Goal: Task Accomplishment & Management: Complete application form

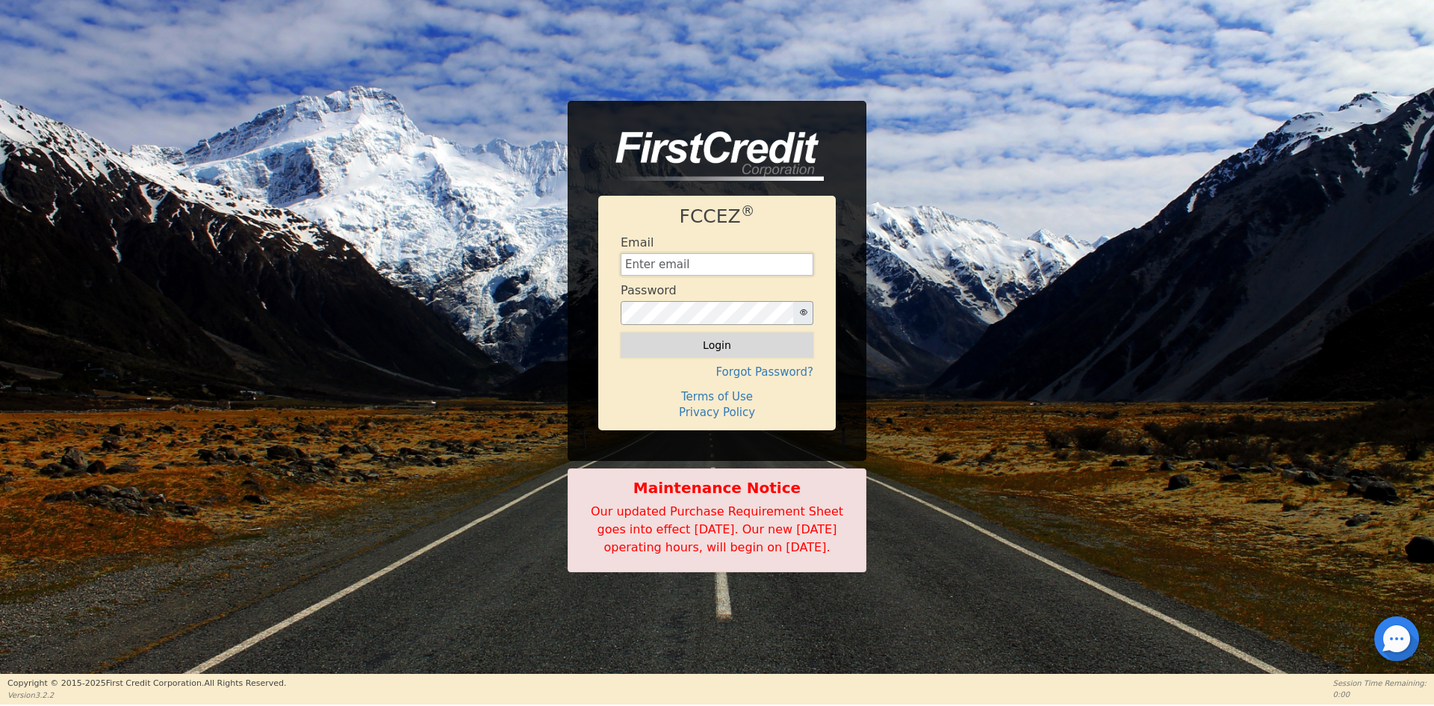
type input "[EMAIL_ADDRESS][DOMAIN_NAME]"
click at [696, 335] on button "Login" at bounding box center [716, 344] width 193 height 25
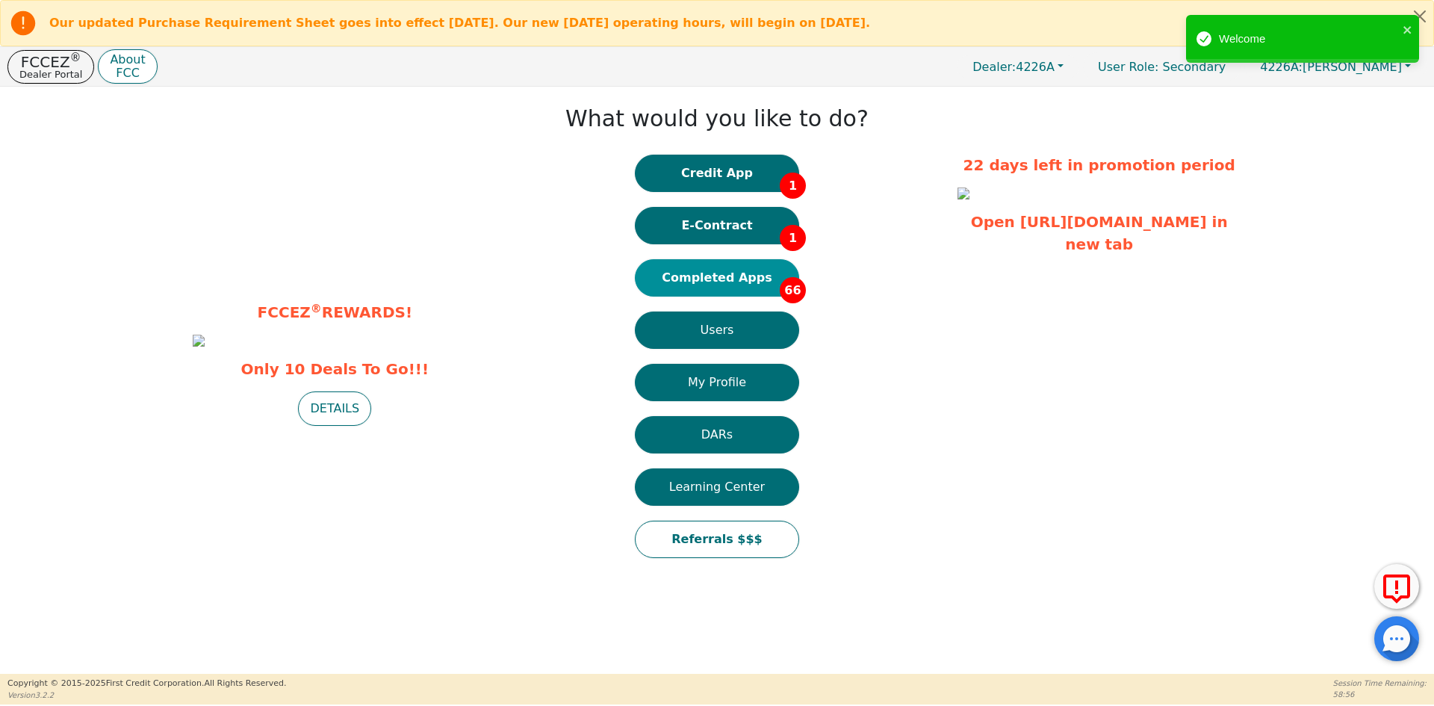
click at [693, 276] on button "Completed Apps 66" at bounding box center [717, 277] width 164 height 37
click at [688, 184] on button "Credit App 1" at bounding box center [717, 173] width 164 height 37
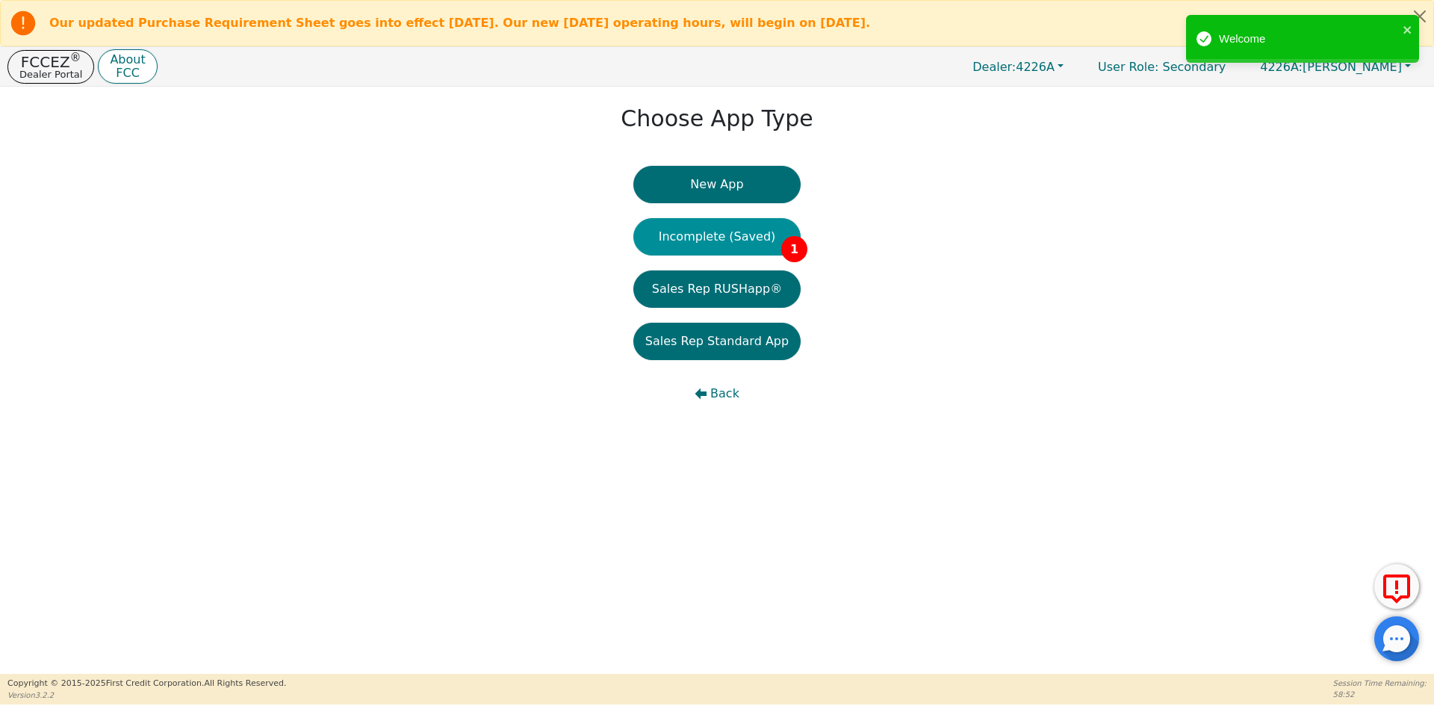
click at [687, 237] on button "Incomplete (Saved) 1" at bounding box center [716, 236] width 167 height 37
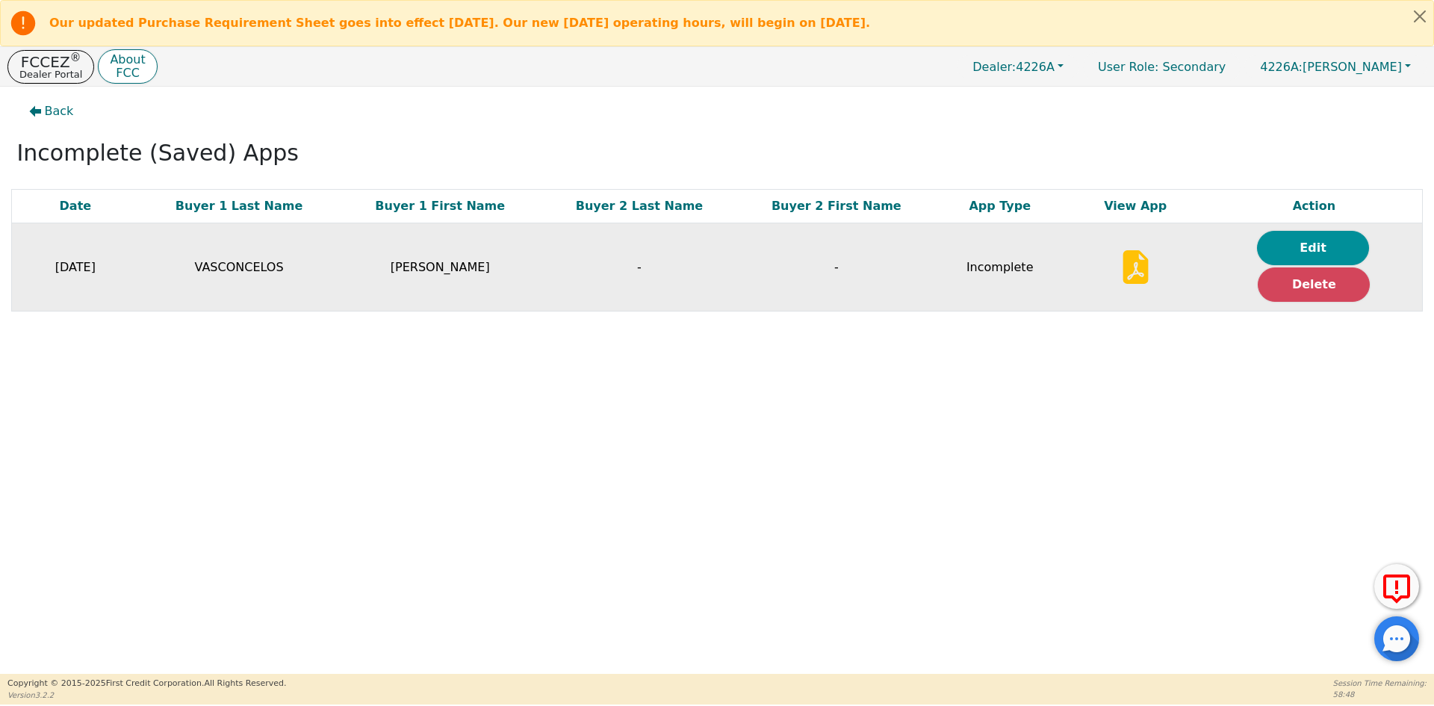
click at [1293, 248] on button "Edit" at bounding box center [1313, 248] width 112 height 34
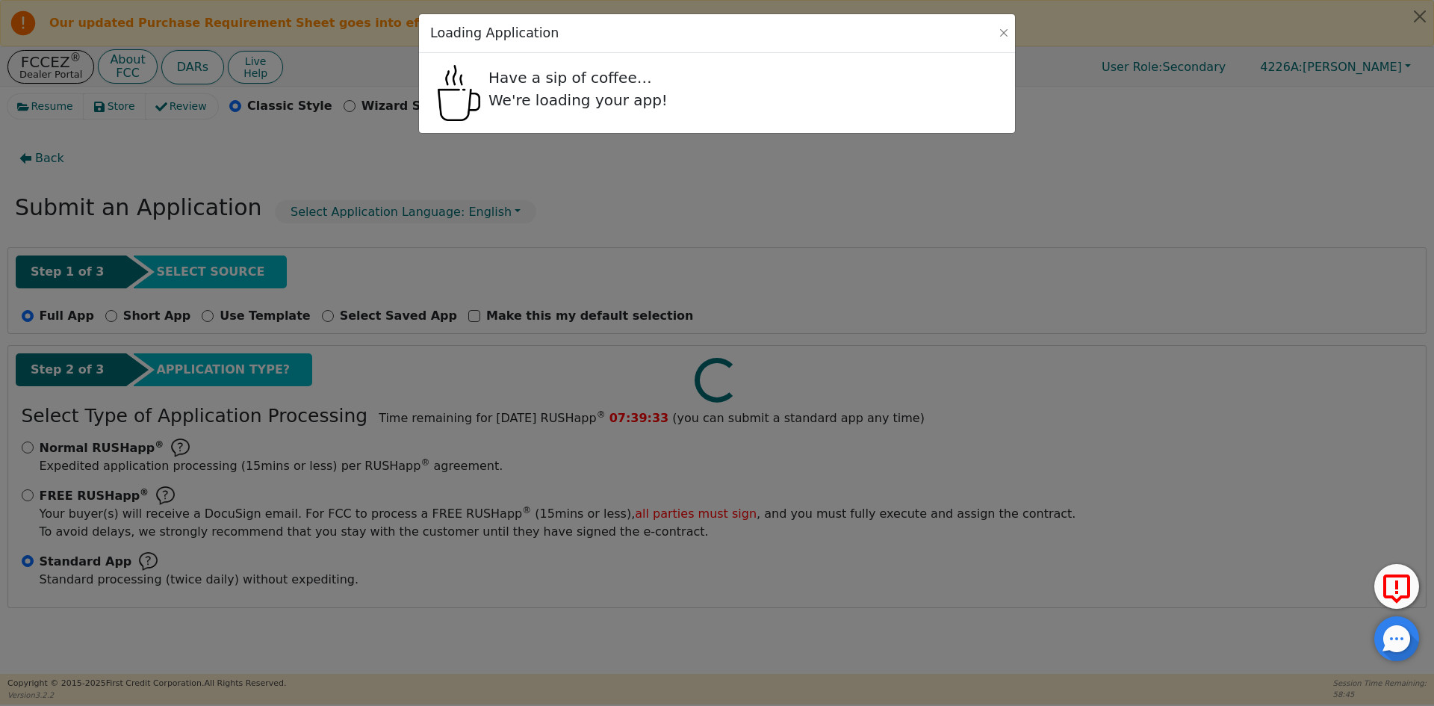
radio input "false"
radio input "true"
select select "FL"
select select "n"
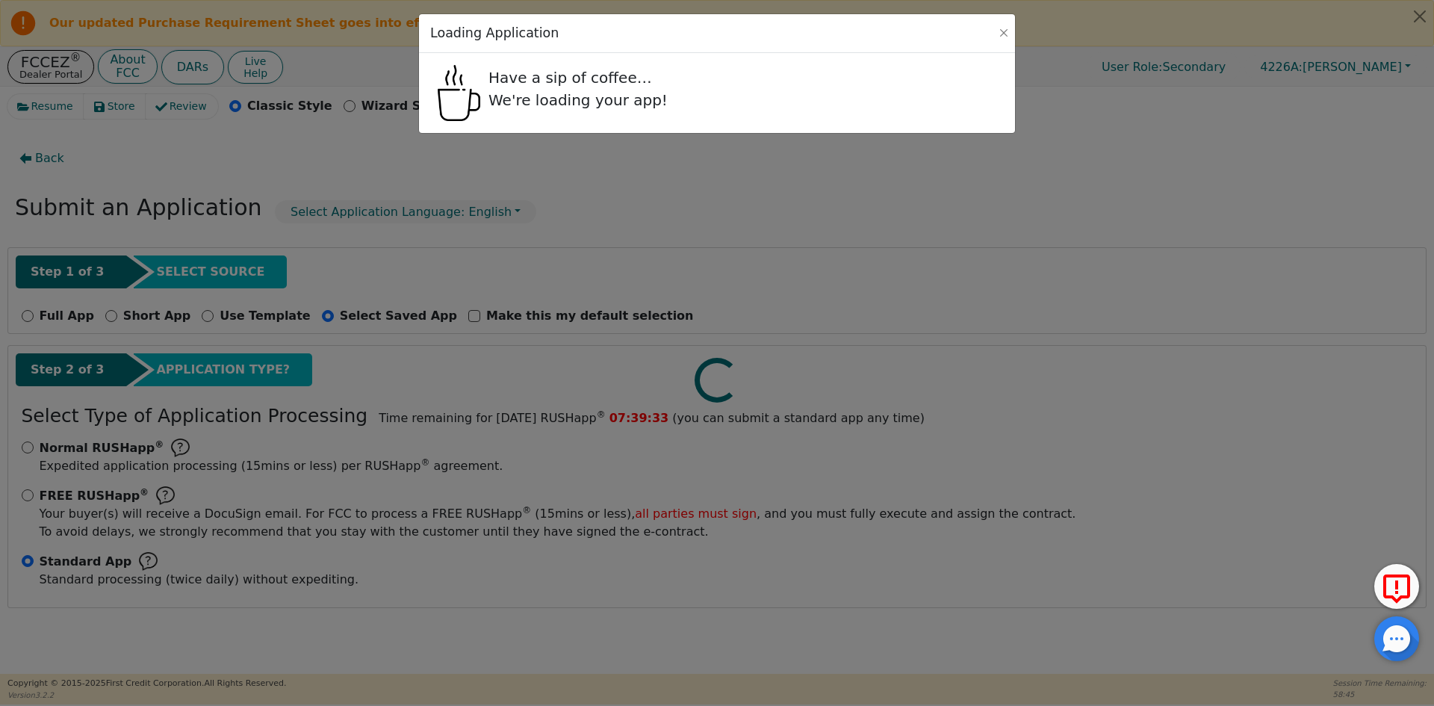
select select "y"
select select "n"
select select "FL"
select select "Rent"
select select "FL"
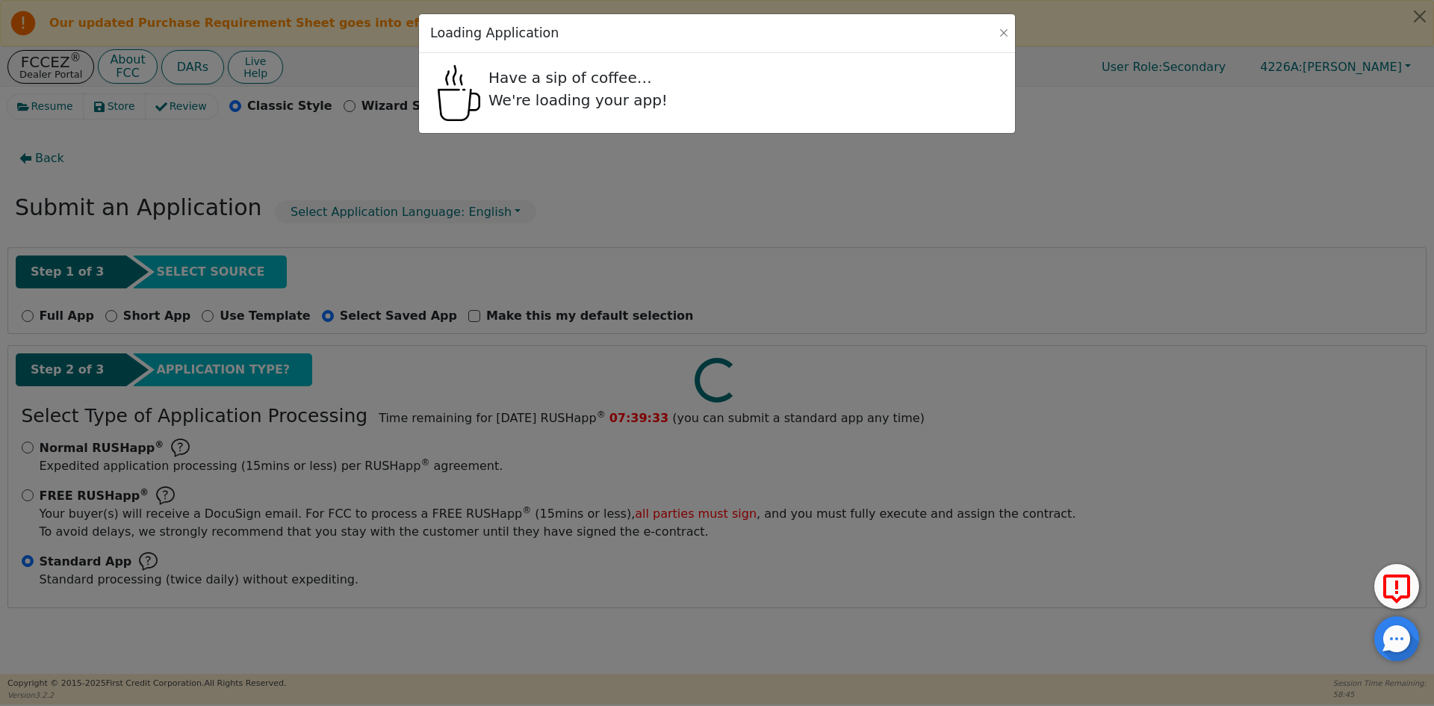
select select "y"
select select "FRIEND"
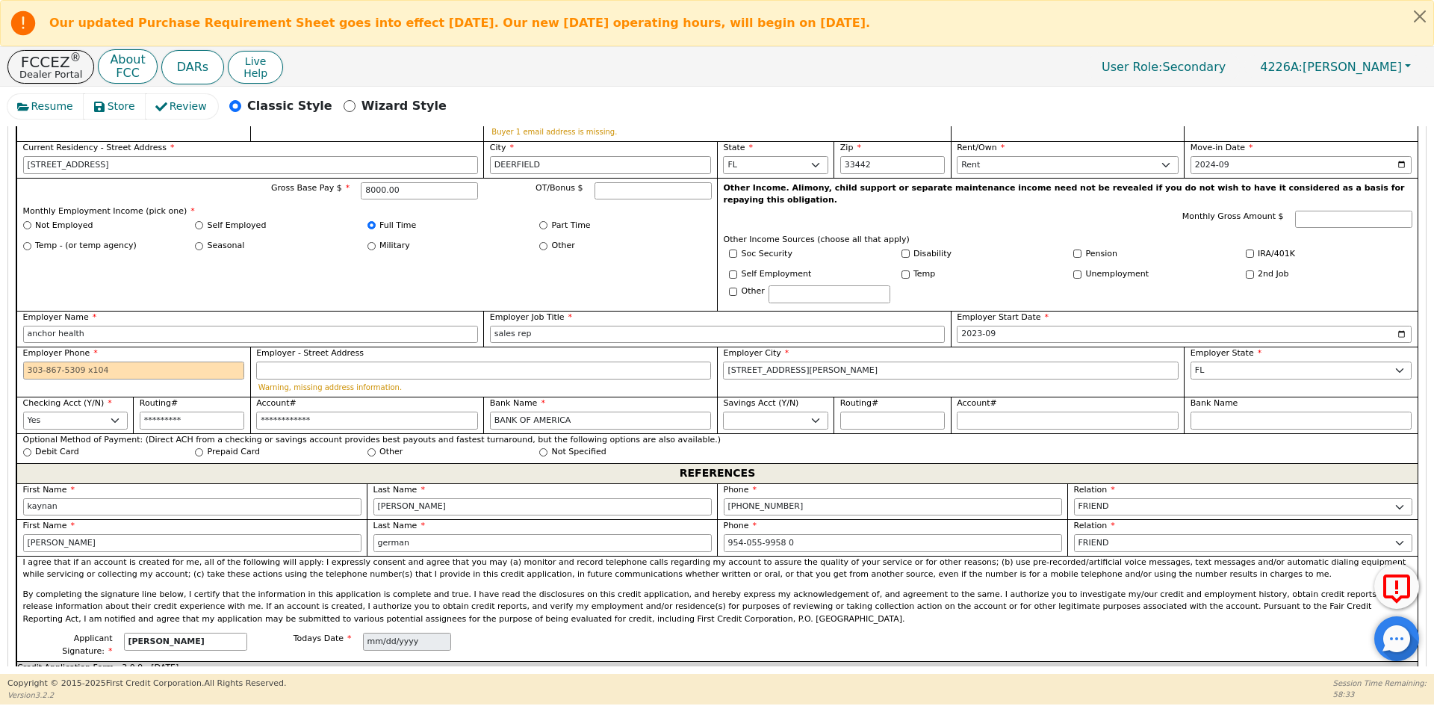
scroll to position [971, 0]
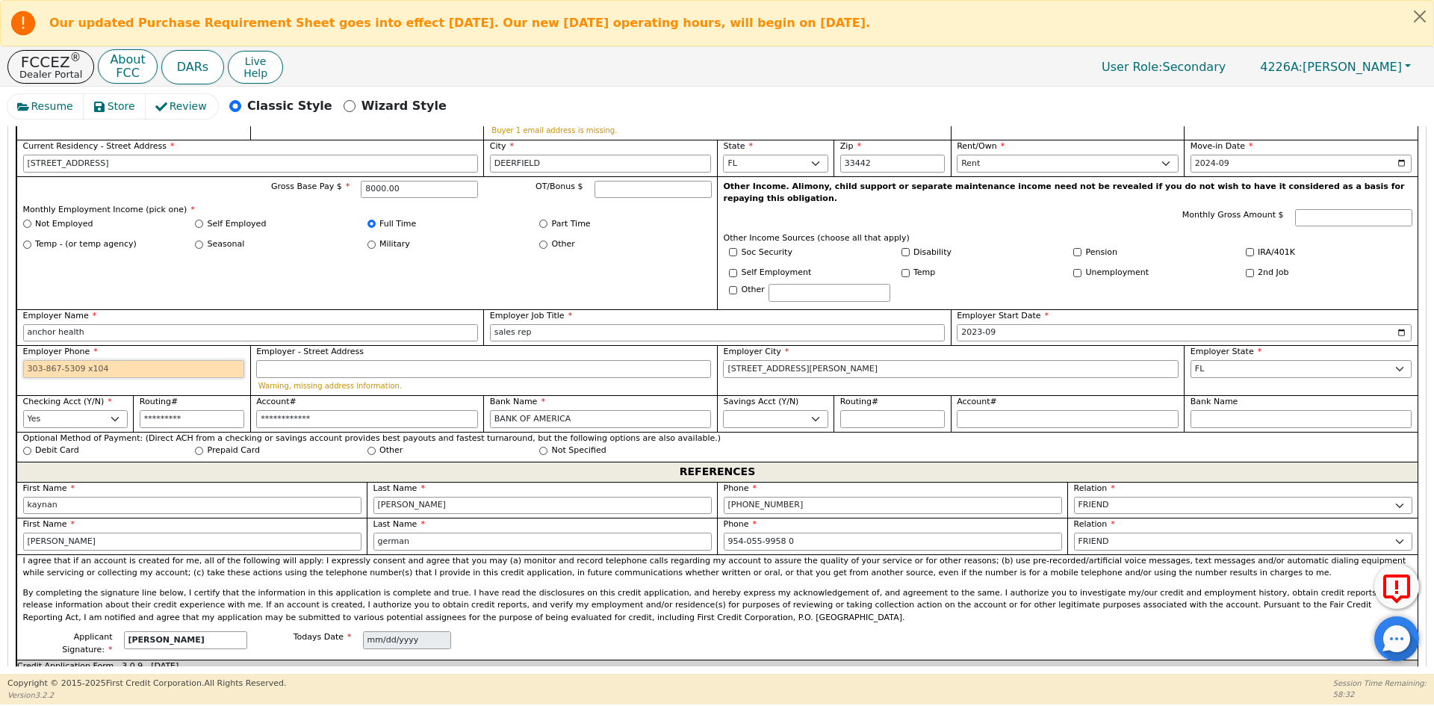
click at [38, 360] on input "Employer Phone" at bounding box center [134, 369] width 222 height 18
paste input "[PHONE_NUMBER]"
click at [62, 360] on input "[PHONE_NUMBER]" at bounding box center [134, 369] width 222 height 18
click at [46, 360] on input "[PHONE_NUMBER]" at bounding box center [134, 369] width 222 height 18
click at [103, 360] on input "5613257482" at bounding box center [134, 369] width 222 height 18
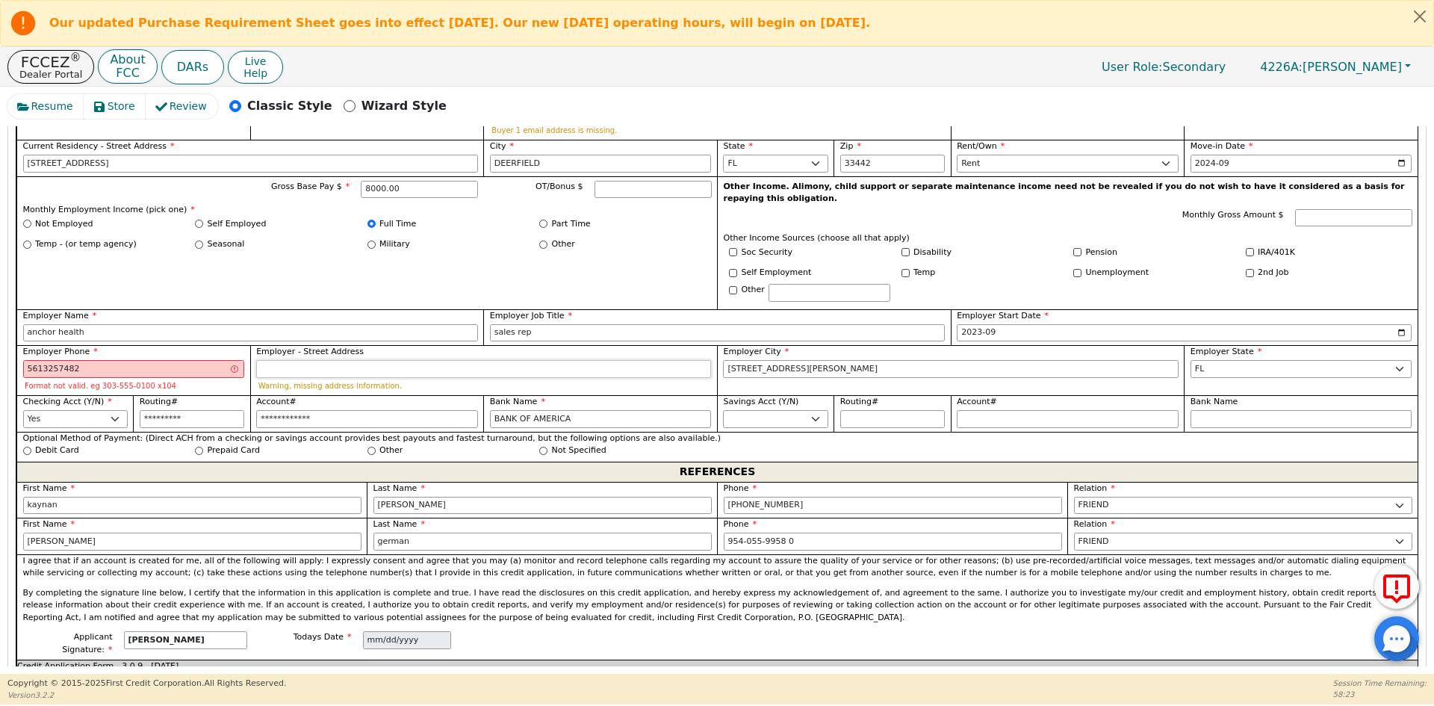
type input "[PHONE_NUMBER]"
click at [346, 360] on input "Employer - Street Address" at bounding box center [483, 369] width 455 height 18
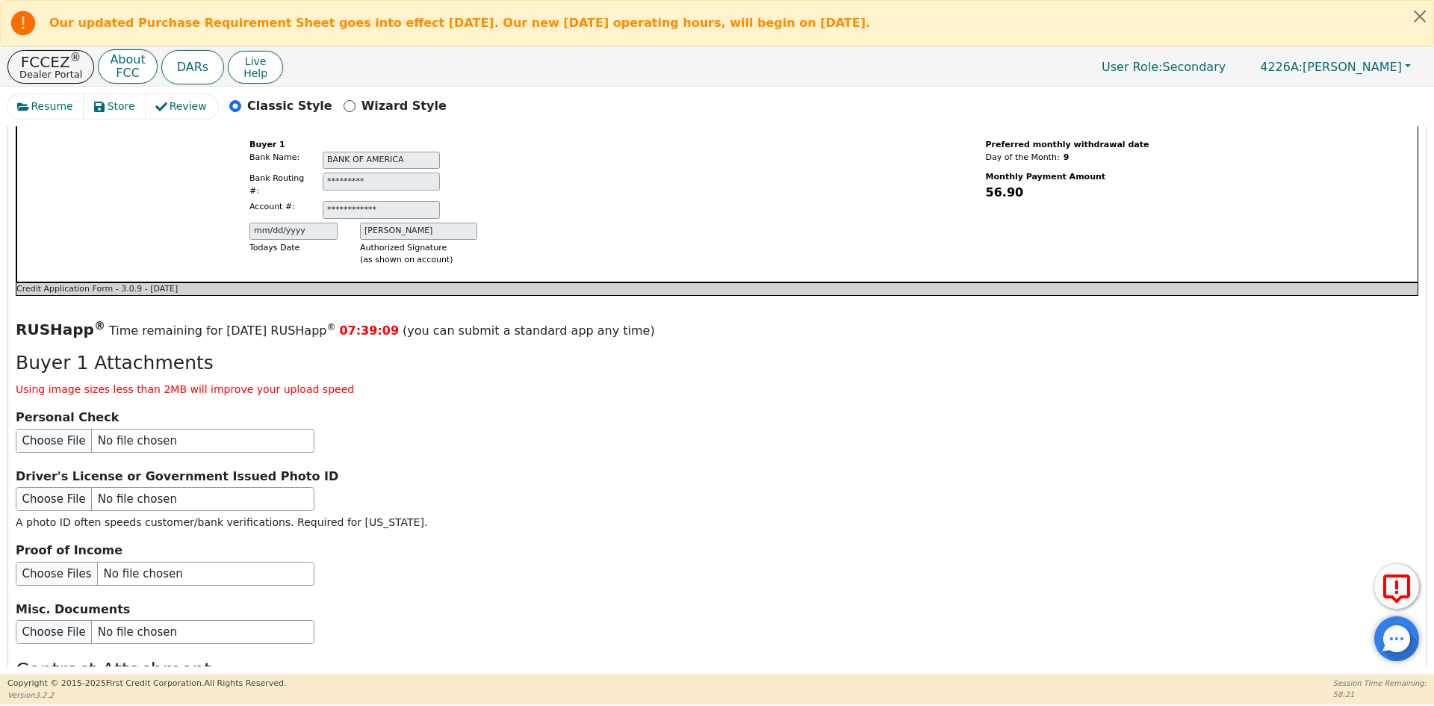
scroll to position [1770, 0]
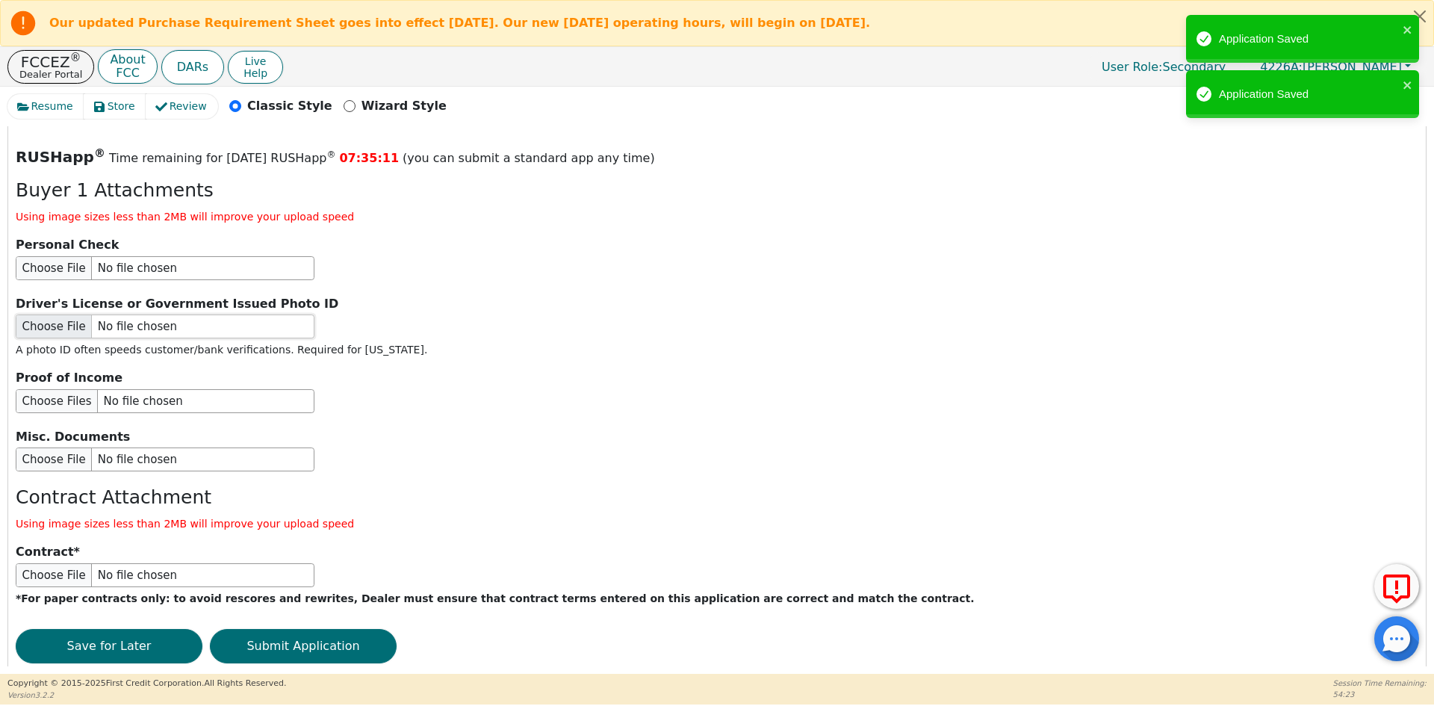
click at [113, 314] on input "file" at bounding box center [165, 326] width 299 height 24
type input "C:\fakepath\[PERSON_NAME] ID.pdf"
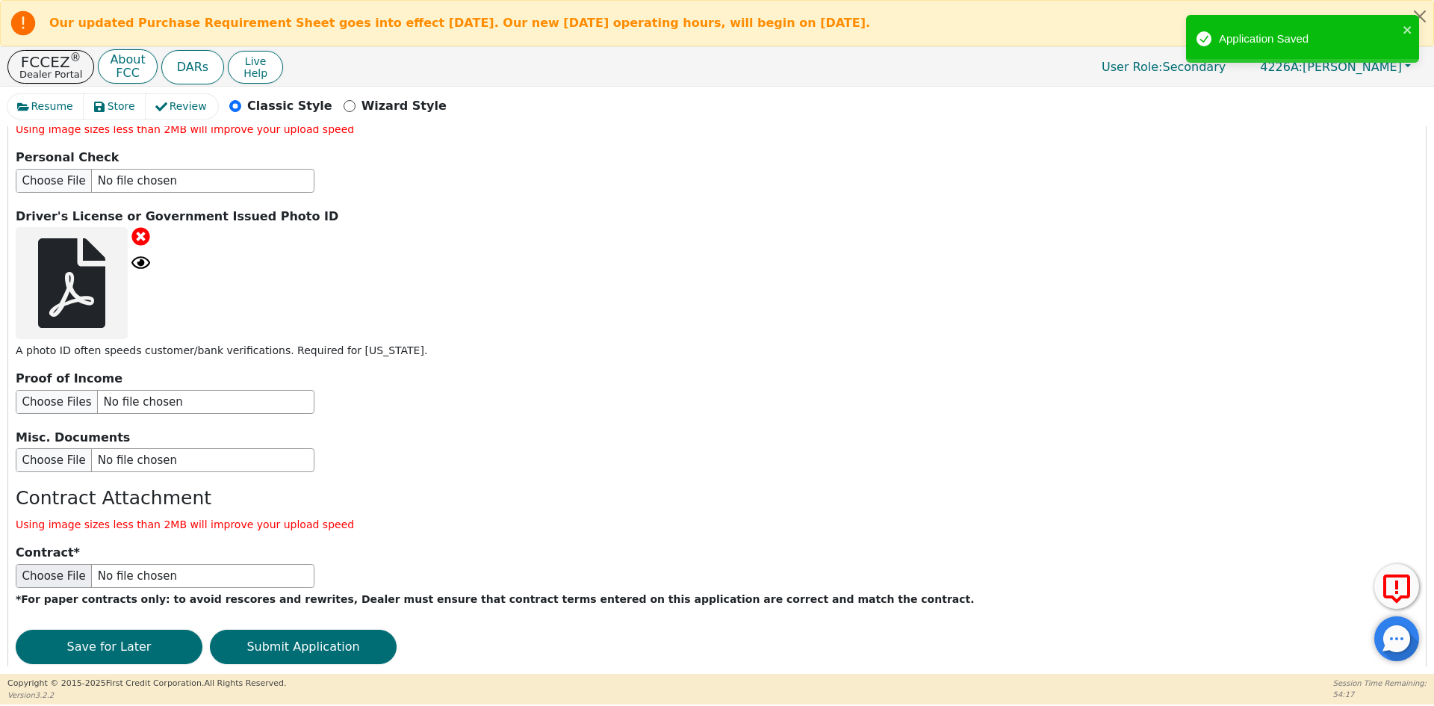
scroll to position [1858, 0]
click at [264, 629] on button "Submit Application" at bounding box center [303, 646] width 187 height 34
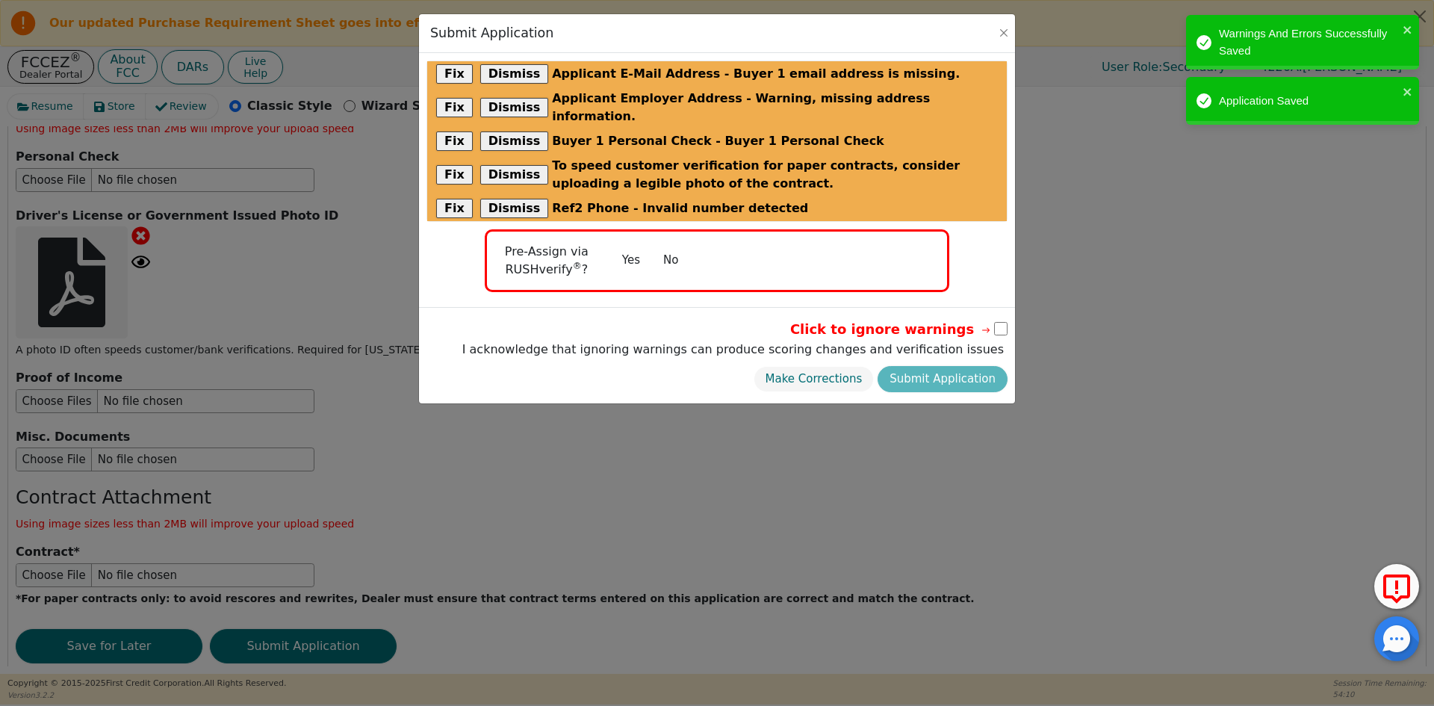
click at [663, 247] on button "No" at bounding box center [670, 260] width 39 height 26
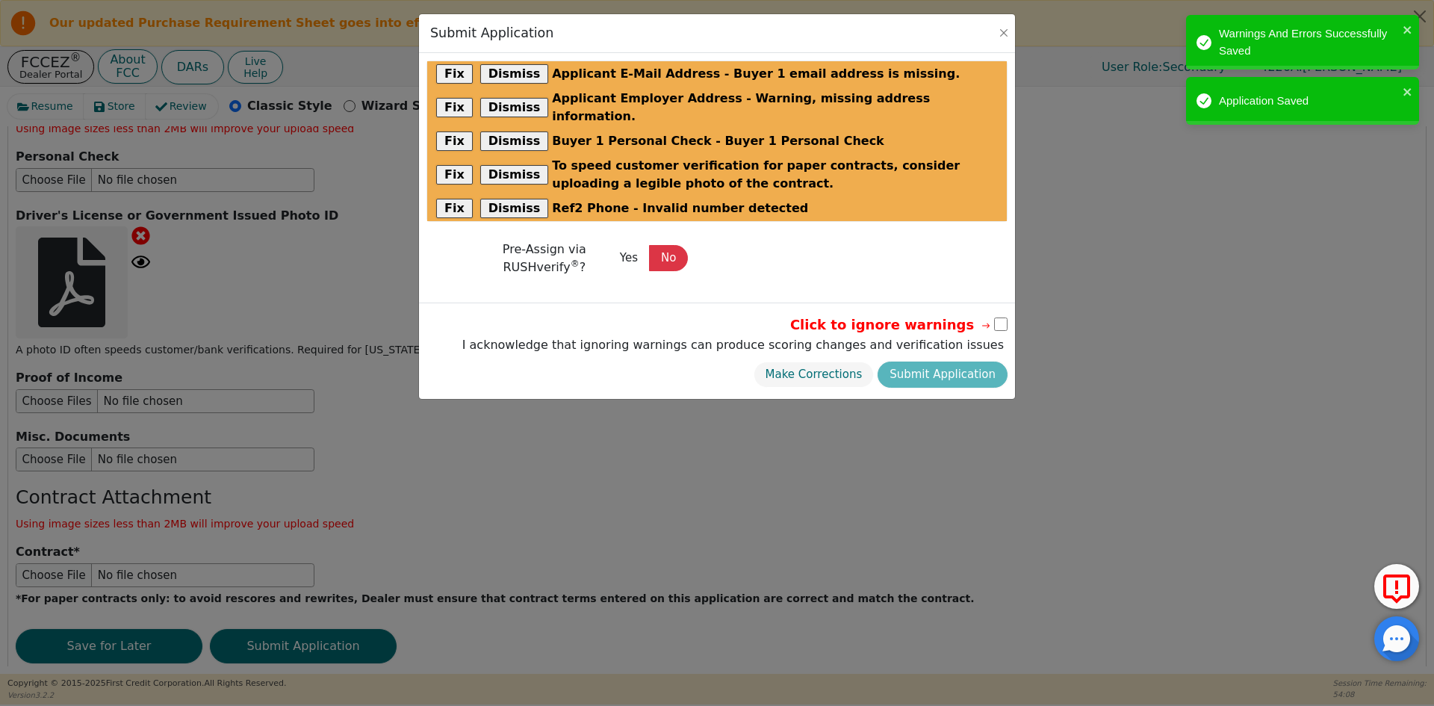
click at [998, 317] on input "checkbox" at bounding box center [1000, 323] width 13 height 13
checkbox input "true"
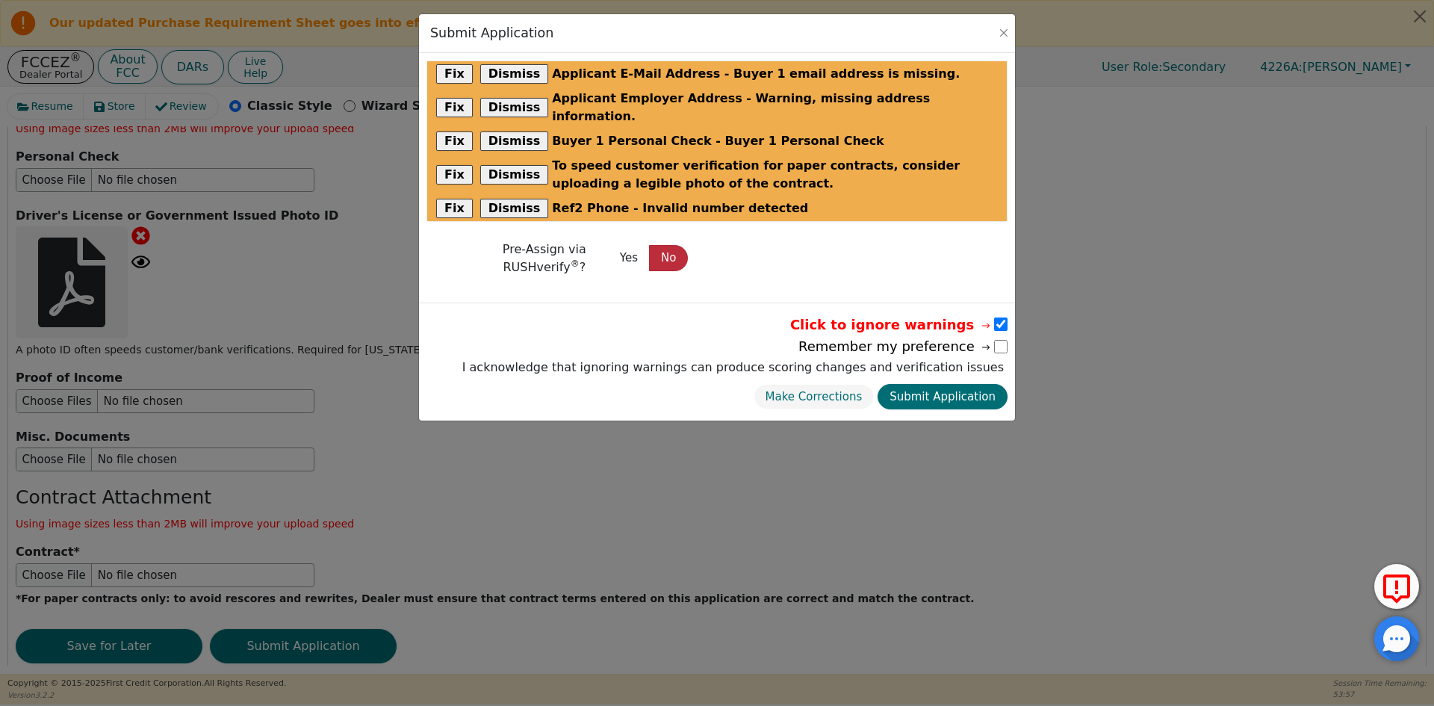
click at [671, 245] on button "No" at bounding box center [668, 258] width 39 height 26
click at [954, 384] on button "Submit Application" at bounding box center [942, 397] width 130 height 26
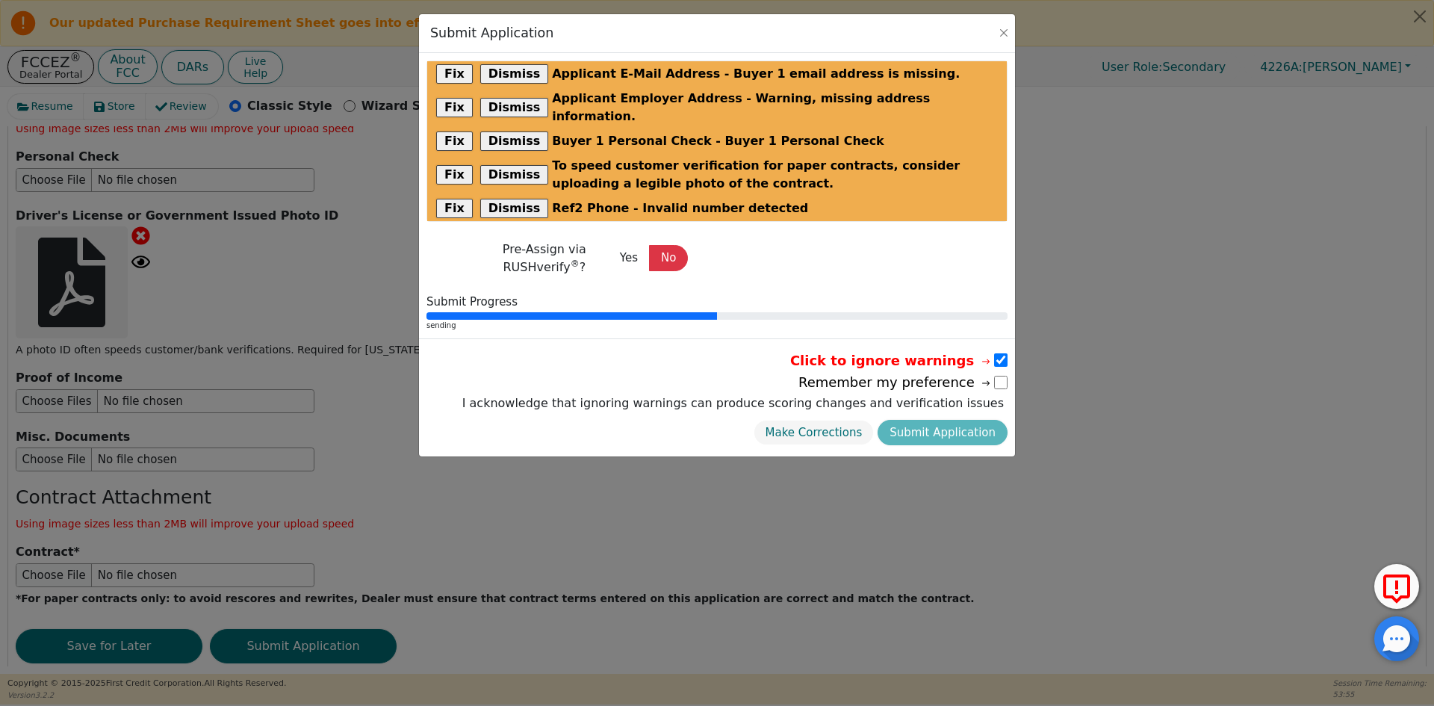
radio input "false"
